Goal: Task Accomplishment & Management: Complete application form

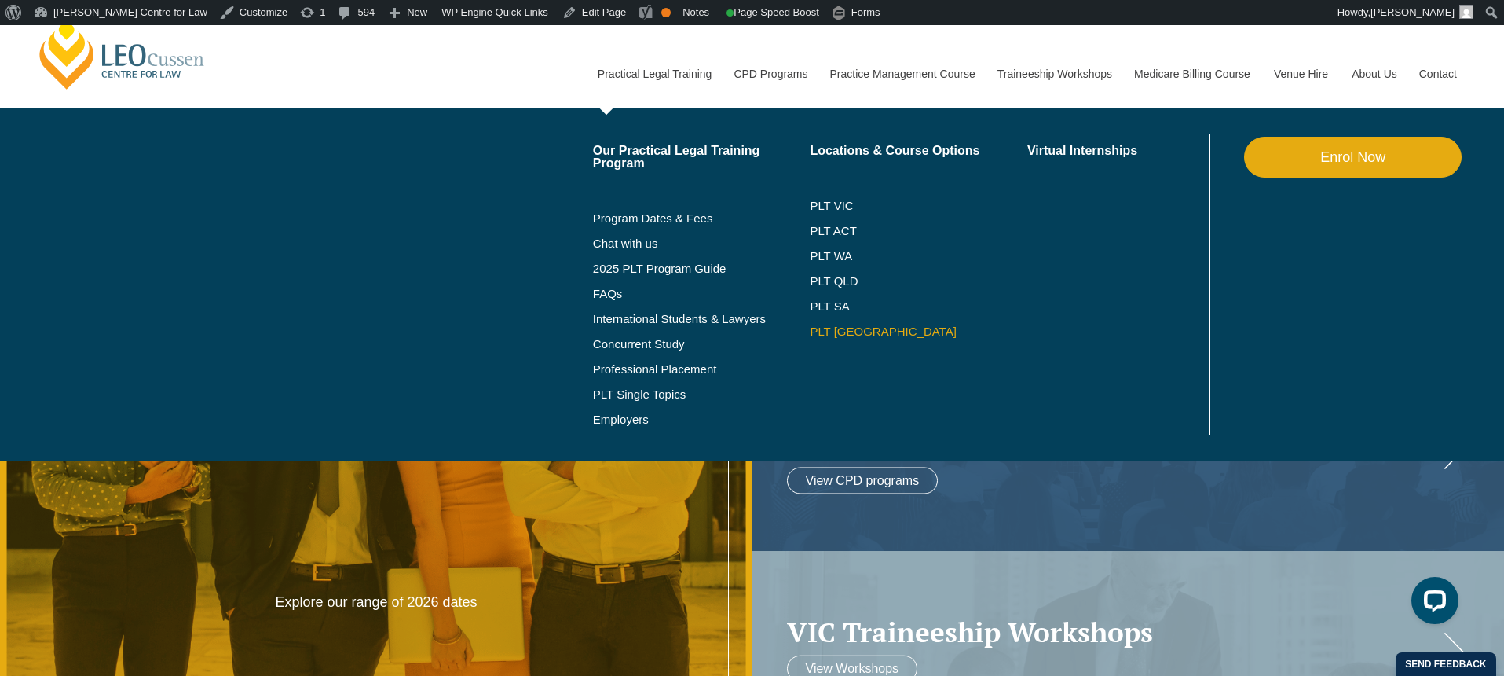
click at [821, 328] on link "PLT [GEOGRAPHIC_DATA]" at bounding box center [919, 331] width 218 height 13
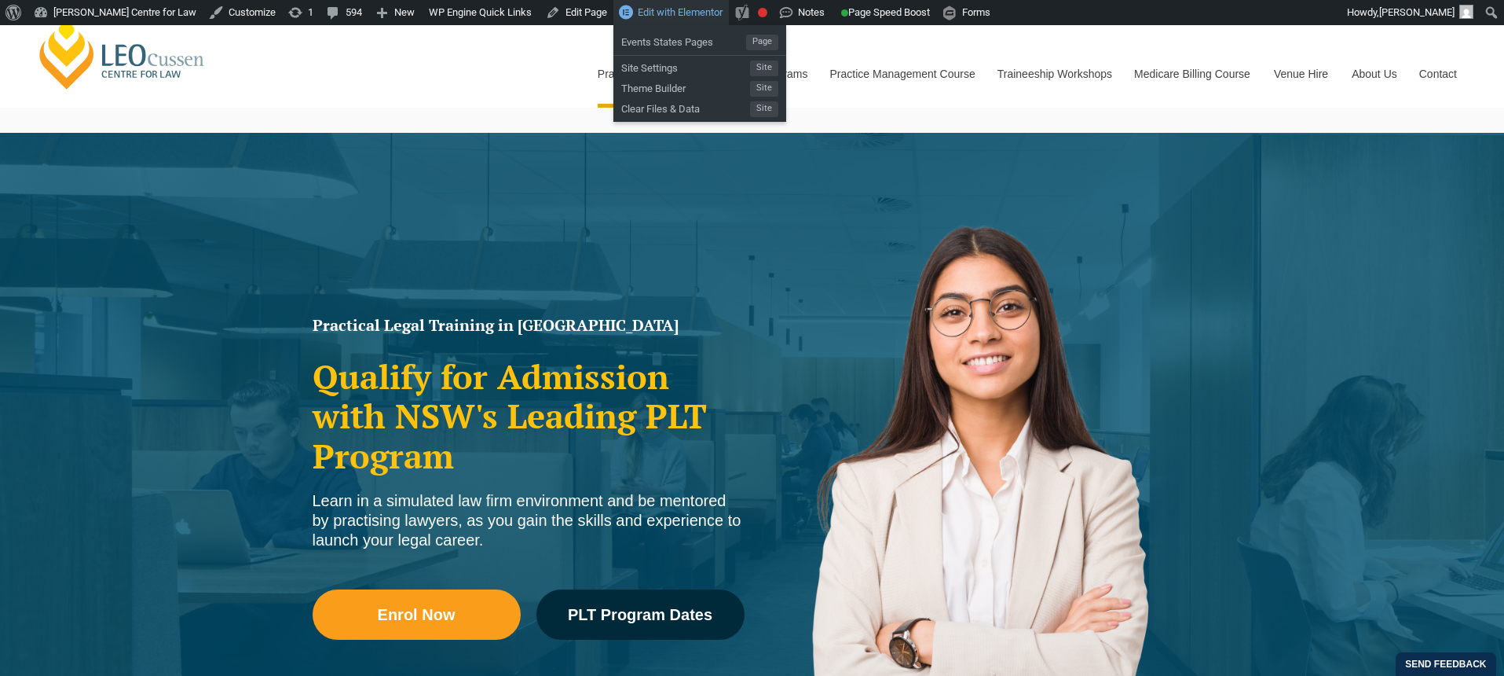
click at [687, 11] on span "Edit with Elementor" at bounding box center [680, 12] width 85 height 12
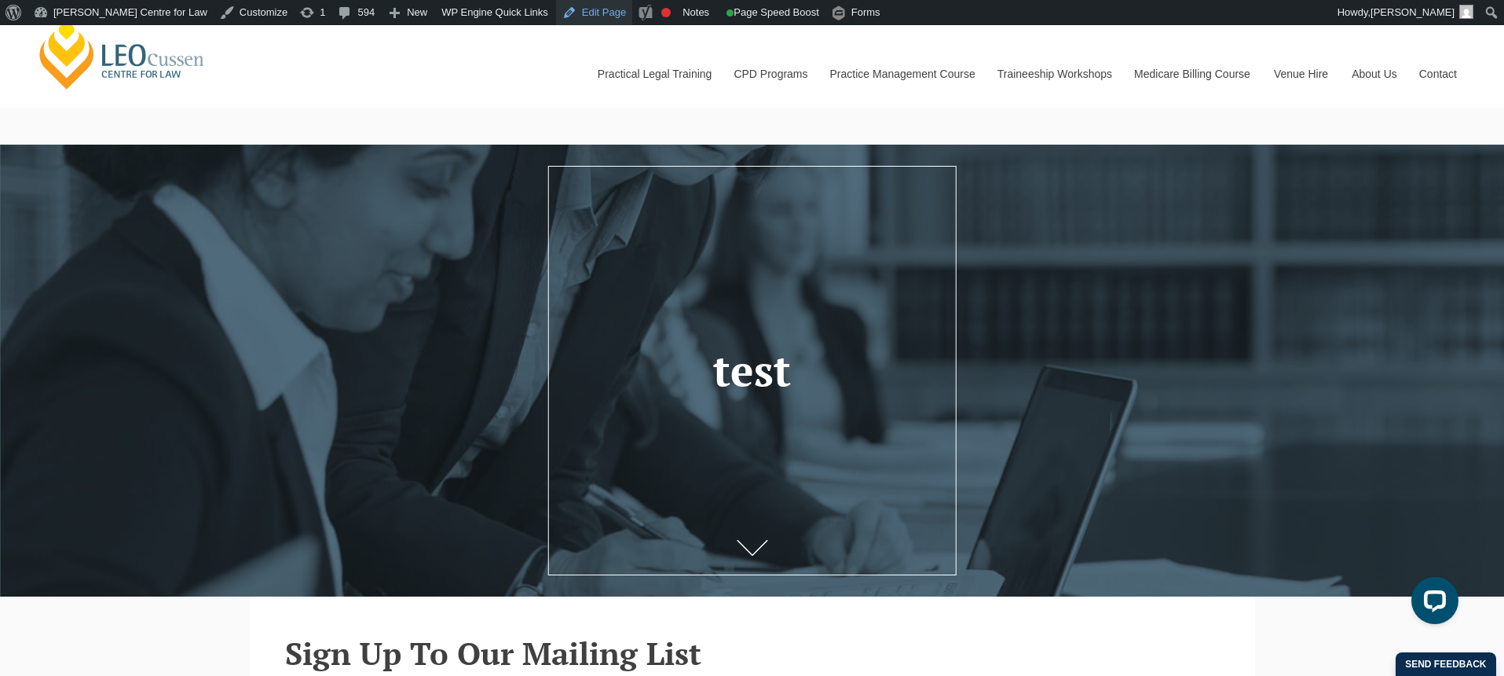
click at [588, 13] on link "Edit Page" at bounding box center [594, 12] width 76 height 25
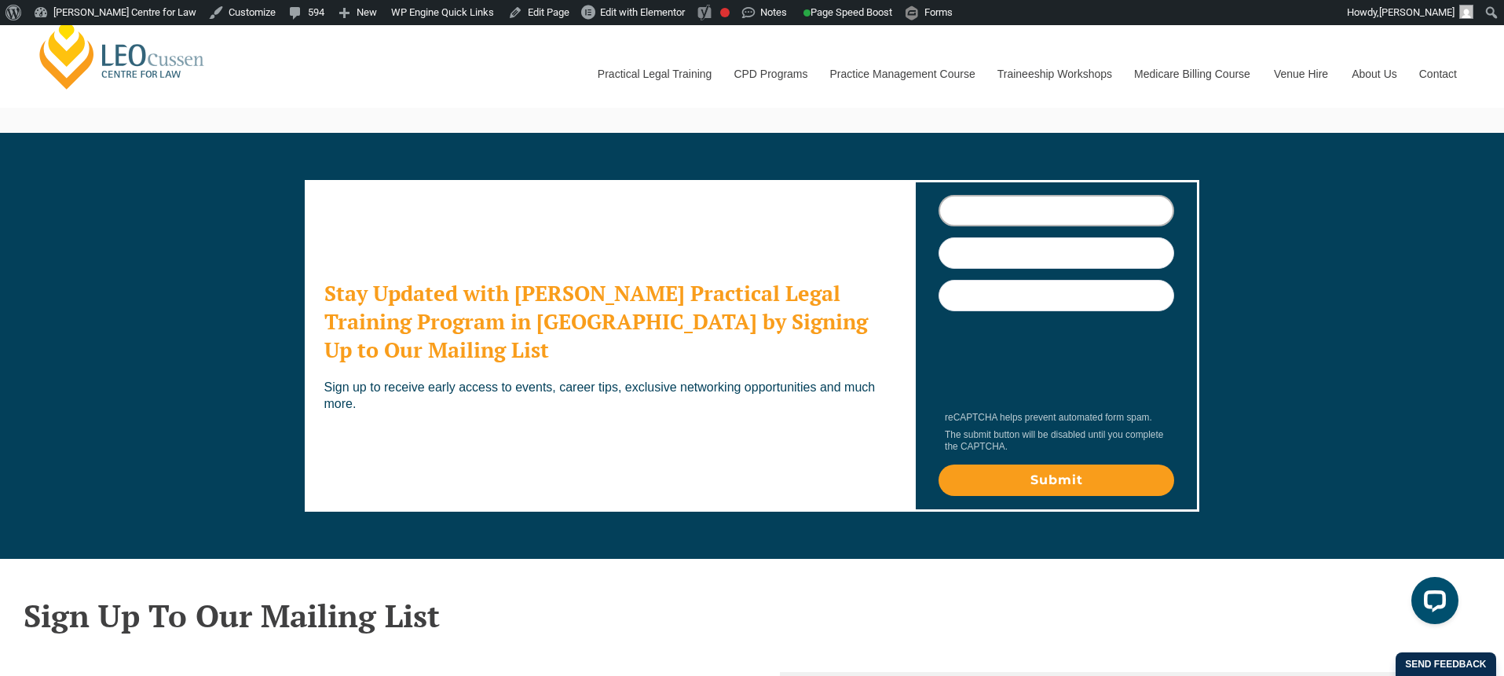
click at [987, 212] on input "First Name" at bounding box center [1057, 210] width 236 height 31
type input "[PERSON_NAME]"
type input "[EMAIL_ADDRESS][DOMAIN_NAME]"
click at [967, 211] on input "nelson" at bounding box center [1057, 210] width 236 height 31
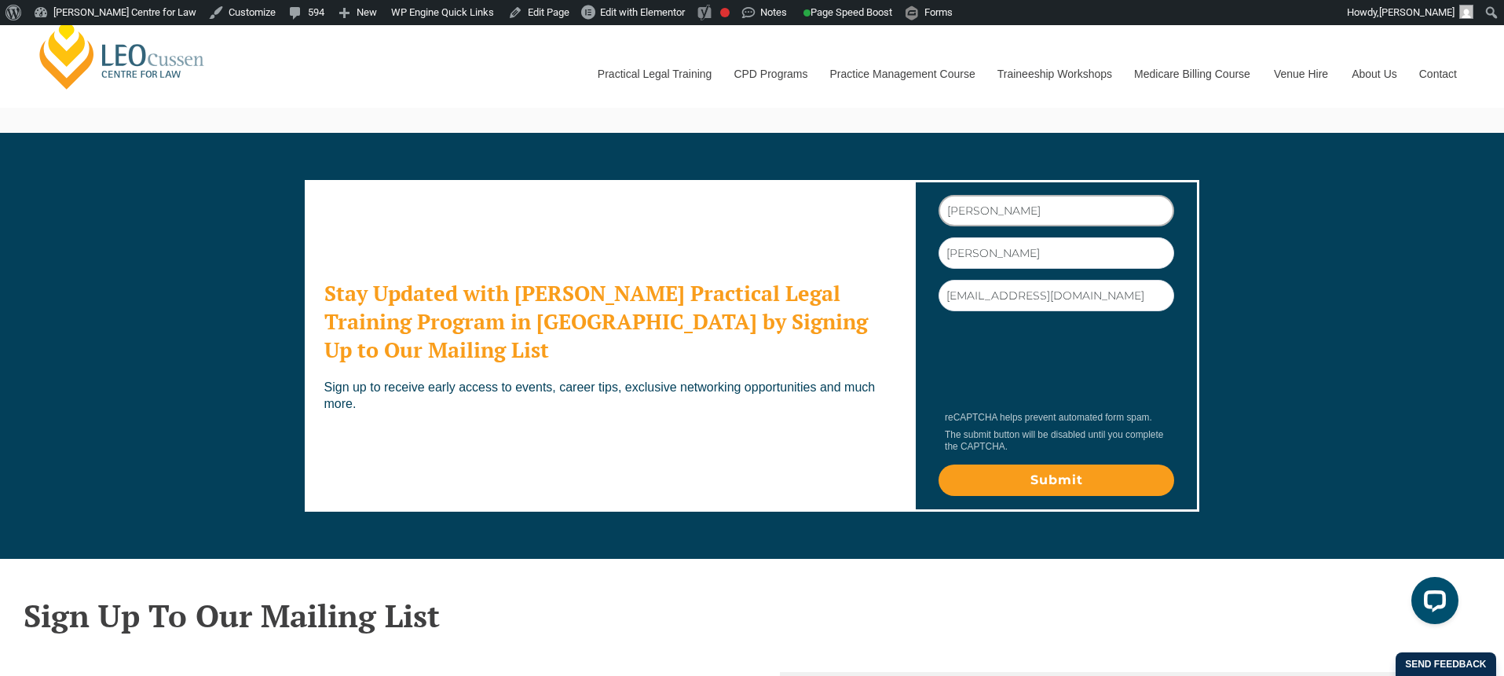
click at [967, 211] on input "nelson" at bounding box center [1057, 210] width 236 height 31
type input "test"
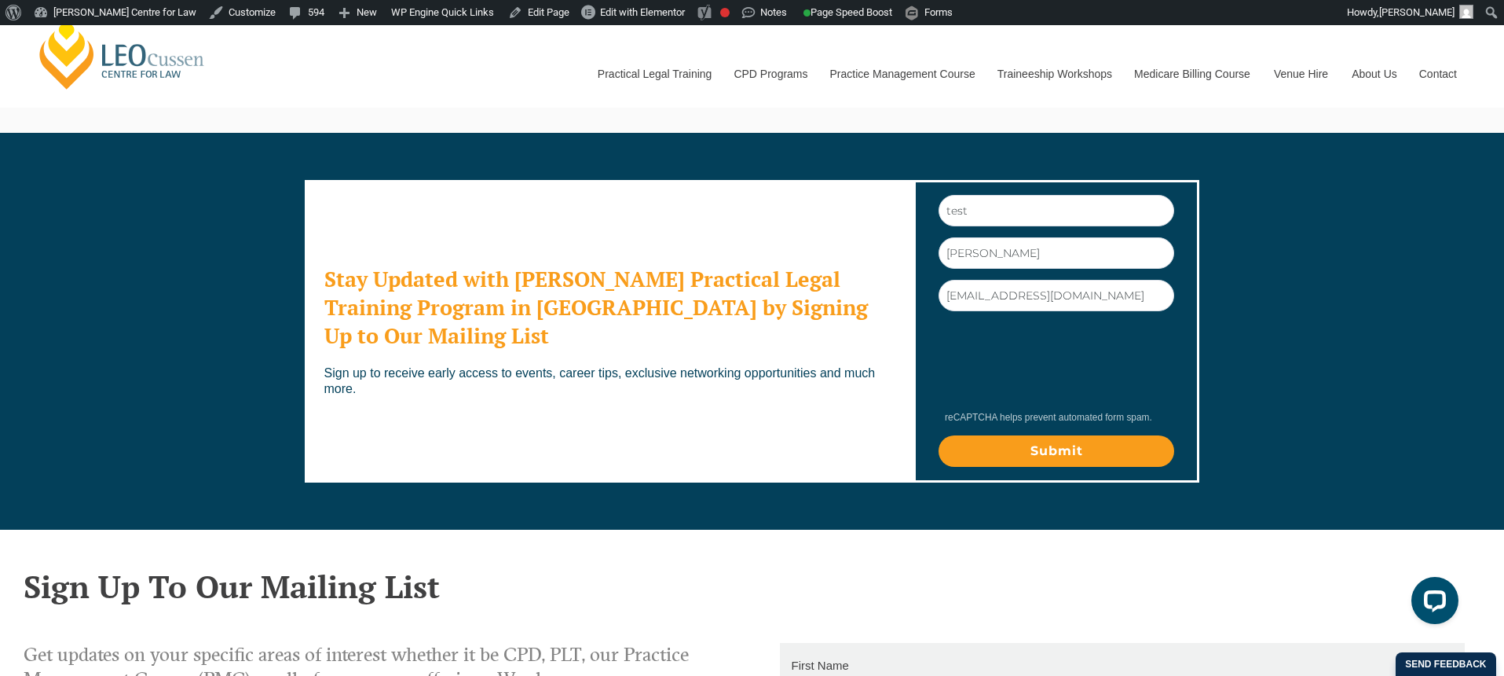
click at [1063, 455] on input "Submit" at bounding box center [1057, 450] width 236 height 31
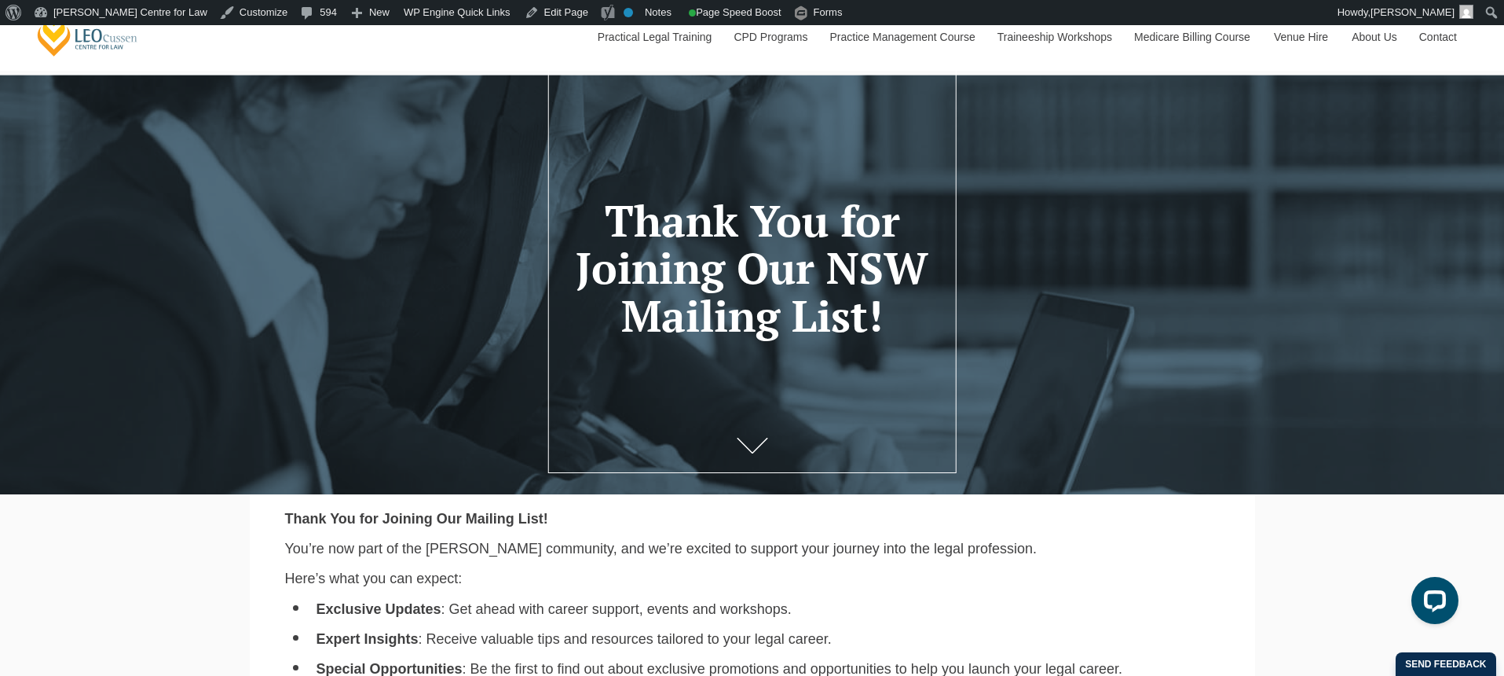
scroll to position [104, 0]
